Goal: Find specific page/section: Find specific page/section

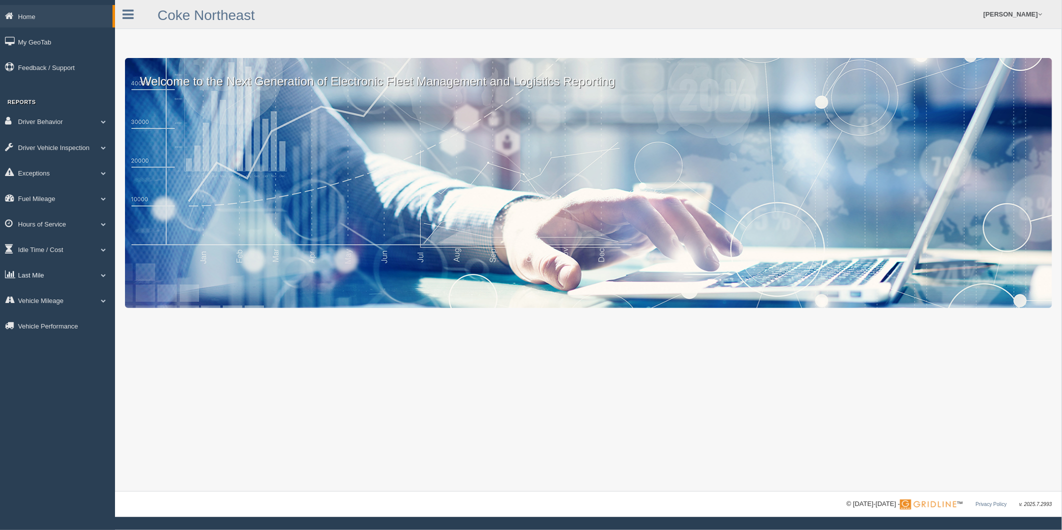
click at [49, 286] on link "Last Mile" at bounding box center [57, 274] width 115 height 22
click at [58, 322] on link "Zone Editor" at bounding box center [65, 316] width 94 height 18
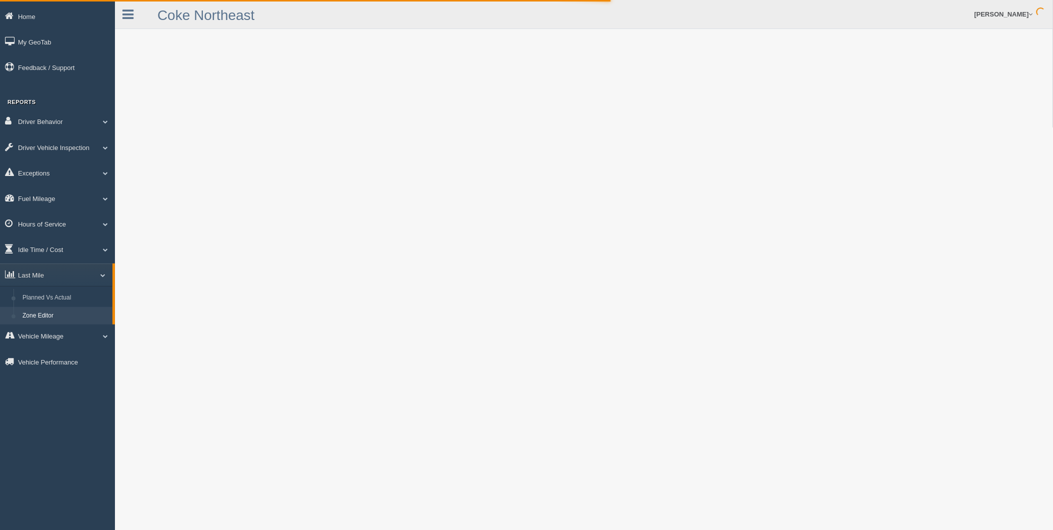
click at [53, 320] on link "Zone Editor" at bounding box center [65, 316] width 94 height 18
